Goal: Task Accomplishment & Management: Manage account settings

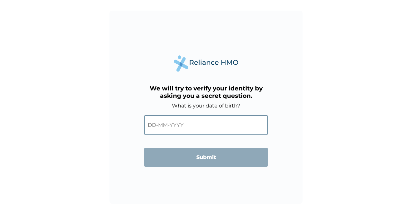
click at [186, 126] on input "text" at bounding box center [206, 125] width 124 height 20
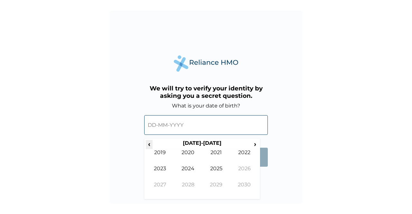
click at [148, 144] on span "‹" at bounding box center [149, 144] width 7 height 8
click at [198, 146] on th "[DATE]-[DATE]" at bounding box center [202, 144] width 99 height 9
click at [205, 146] on th "[DATE]-[DATE]" at bounding box center [202, 144] width 99 height 9
click at [150, 145] on span "‹" at bounding box center [149, 144] width 7 height 8
click at [151, 144] on span "‹" at bounding box center [149, 144] width 7 height 8
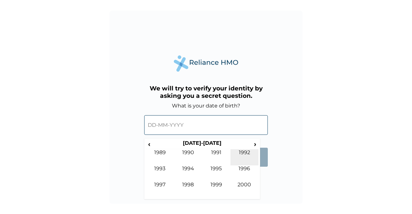
click at [233, 159] on td "1992" at bounding box center [245, 157] width 28 height 16
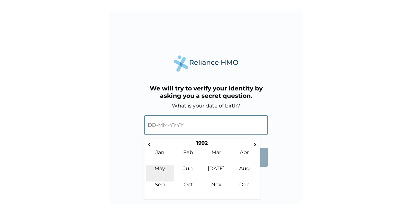
click at [160, 168] on td "May" at bounding box center [160, 174] width 28 height 16
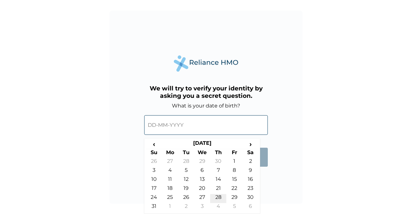
click at [215, 198] on td "28" at bounding box center [218, 198] width 16 height 9
type input "[DATE]"
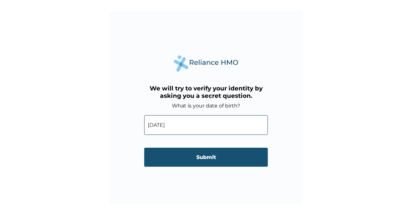
click at [221, 165] on input "Submit" at bounding box center [206, 157] width 124 height 19
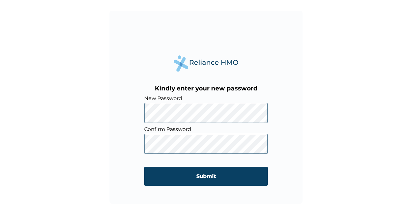
click at [176, 134] on form "New Password Confirm Password Submit" at bounding box center [206, 143] width 124 height 97
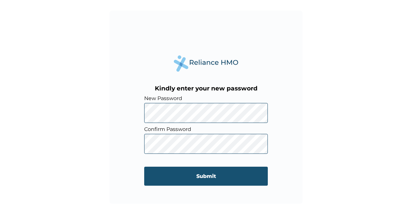
click at [168, 175] on input "Submit" at bounding box center [206, 176] width 124 height 19
